Goal: Information Seeking & Learning: Learn about a topic

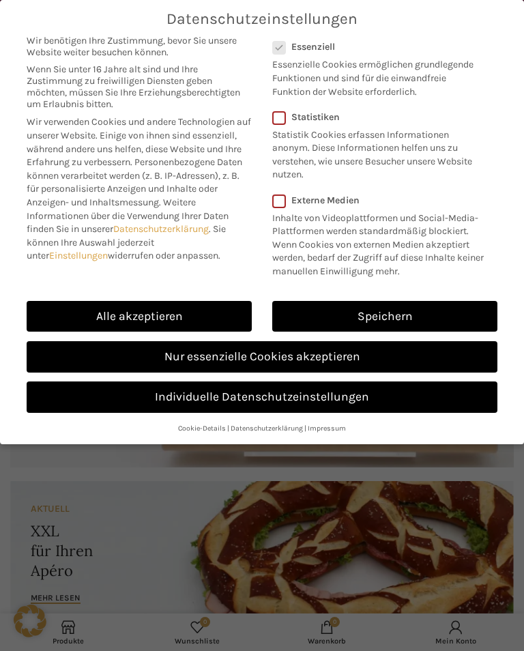
click at [164, 307] on link "Alle akzeptieren" at bounding box center [139, 316] width 225 height 31
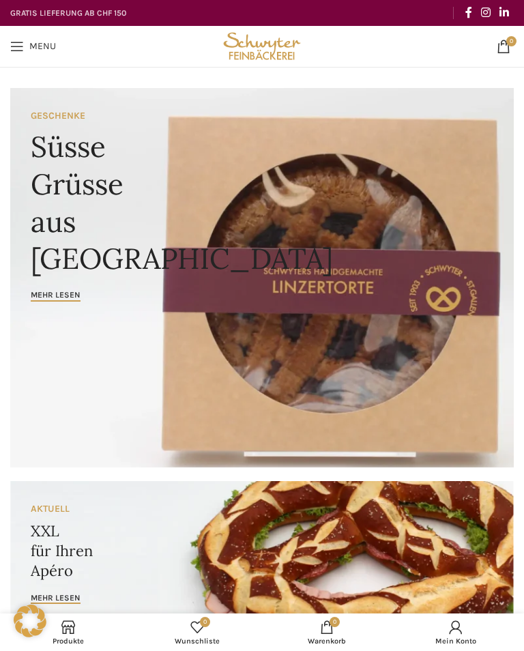
click at [16, 46] on span "Open mobile menu" at bounding box center [17, 47] width 14 height 14
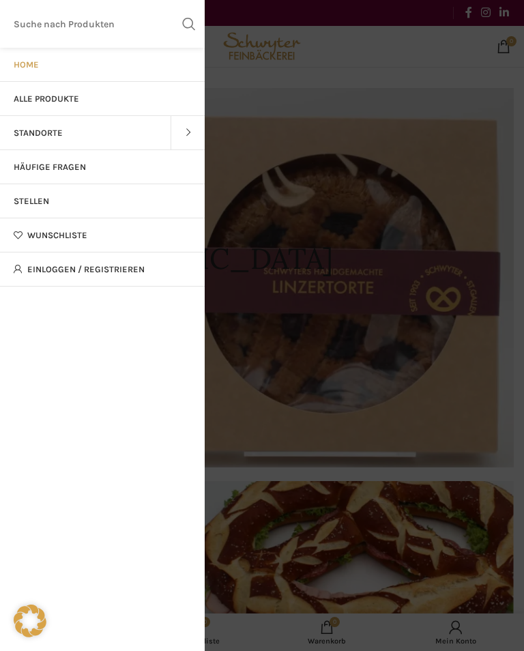
click at [43, 199] on span "Stellen" at bounding box center [31, 201] width 35 height 11
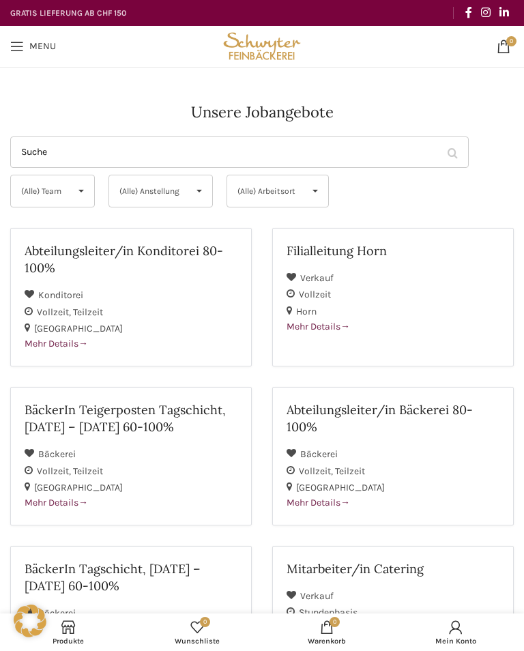
click at [341, 327] on span "Mehr Details" at bounding box center [318, 327] width 63 height 12
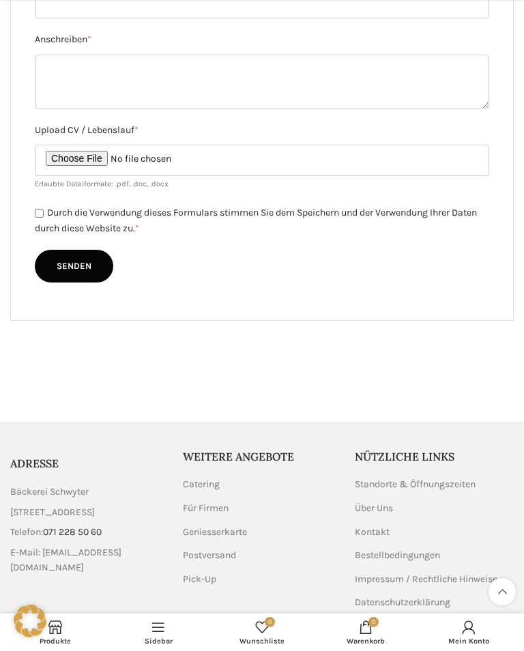
scroll to position [1108, 0]
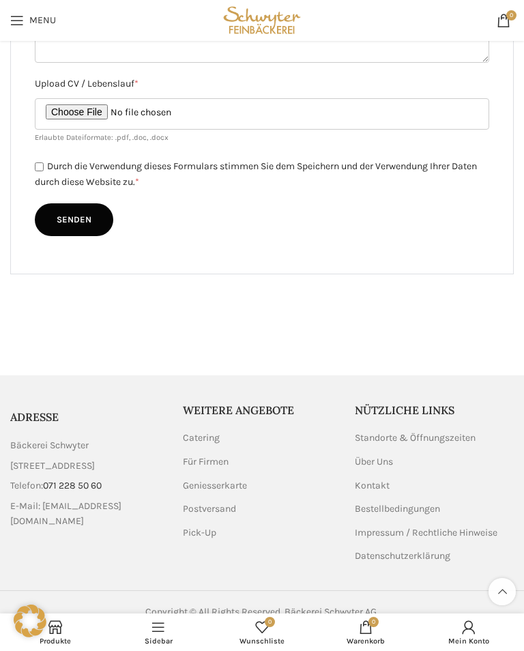
click at [381, 467] on link "Über Uns" at bounding box center [375, 462] width 40 height 14
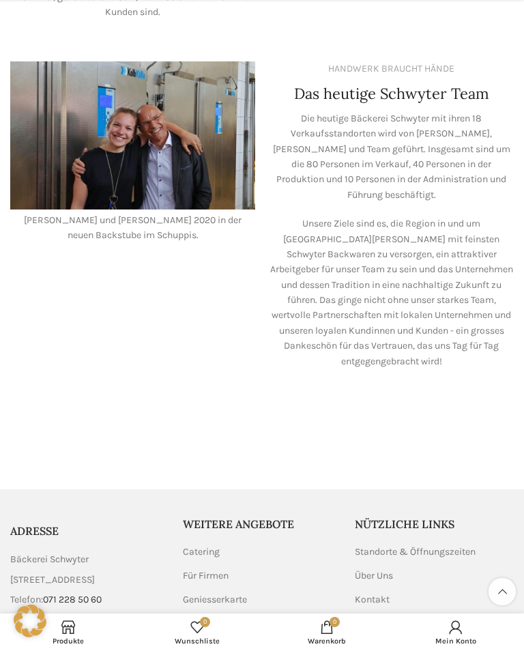
scroll to position [1343, 0]
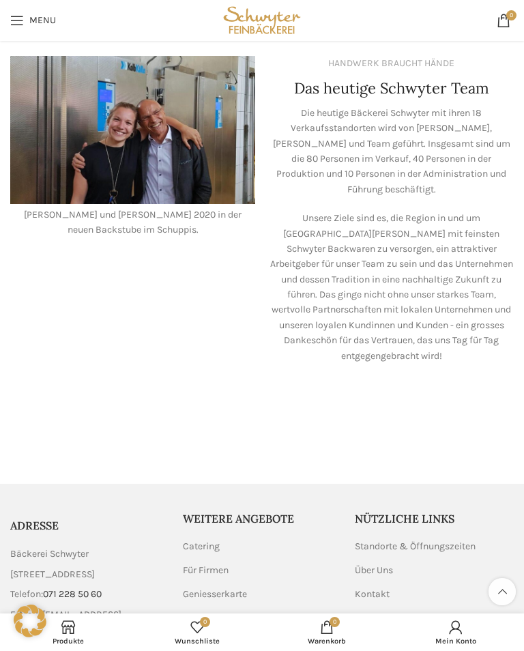
click at [450, 540] on link "Standorte & Öffnungszeiten" at bounding box center [416, 547] width 122 height 14
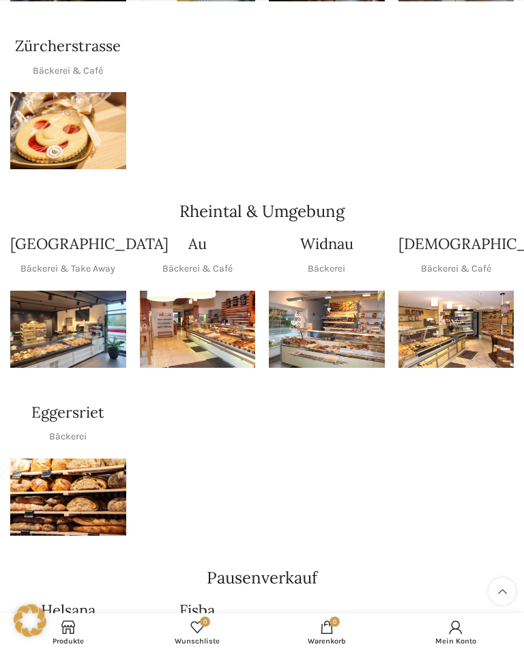
scroll to position [801, 0]
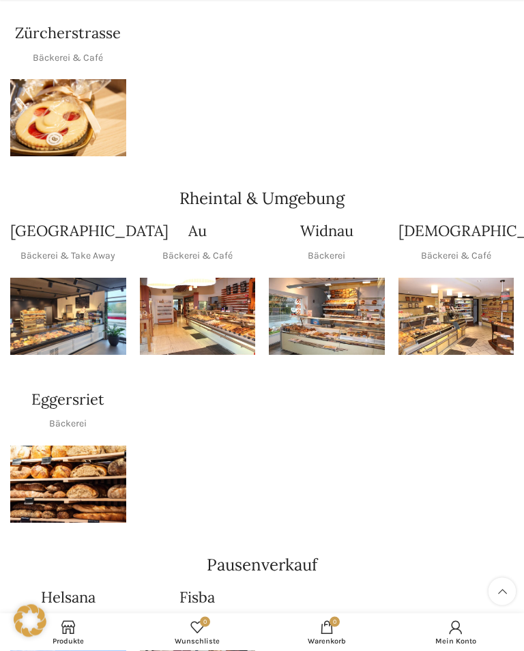
click at [75, 326] on img "1 / 1" at bounding box center [68, 316] width 116 height 77
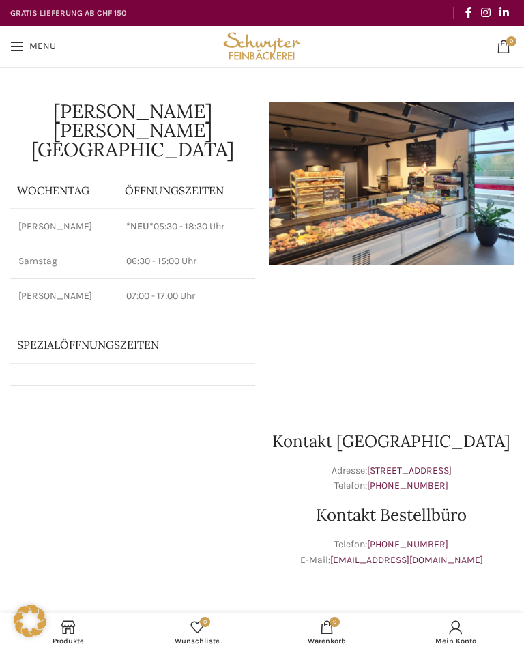
click at [10, 51] on span "Open mobile menu" at bounding box center [17, 47] width 14 height 14
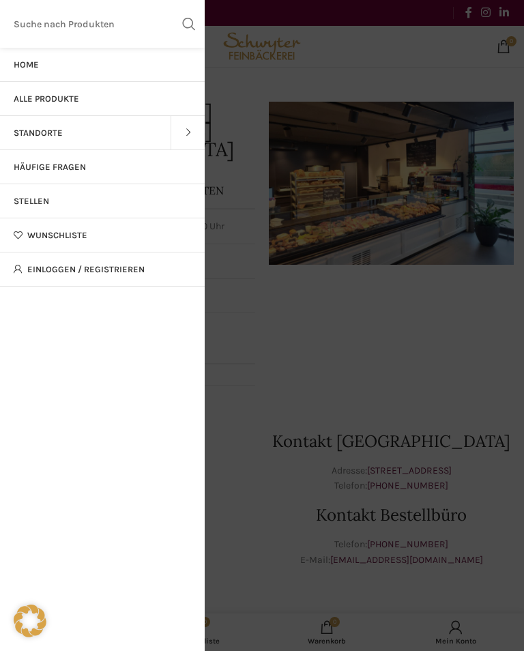
click at [31, 62] on span "Home" at bounding box center [26, 64] width 25 height 11
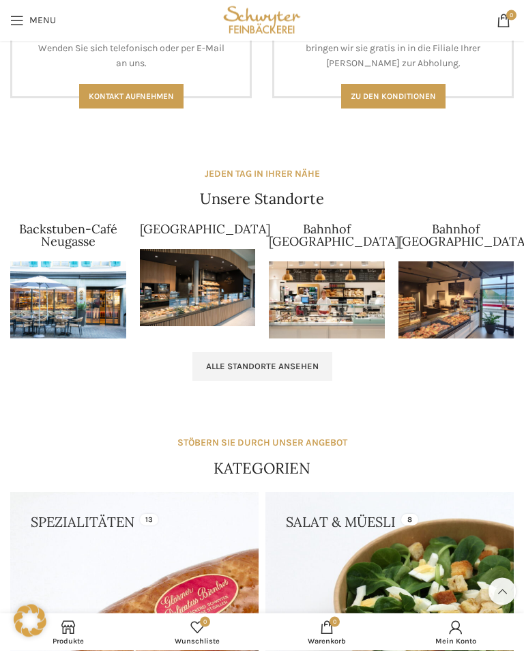
scroll to position [1193, 0]
